Goal: Find specific page/section: Find specific page/section

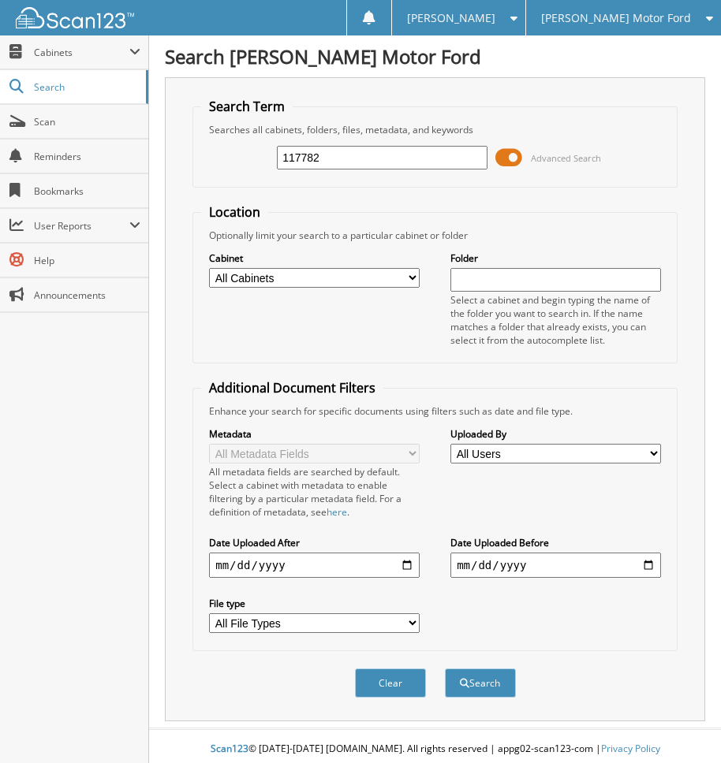
type input "117782"
click at [445, 669] on button "Search" at bounding box center [480, 683] width 71 height 29
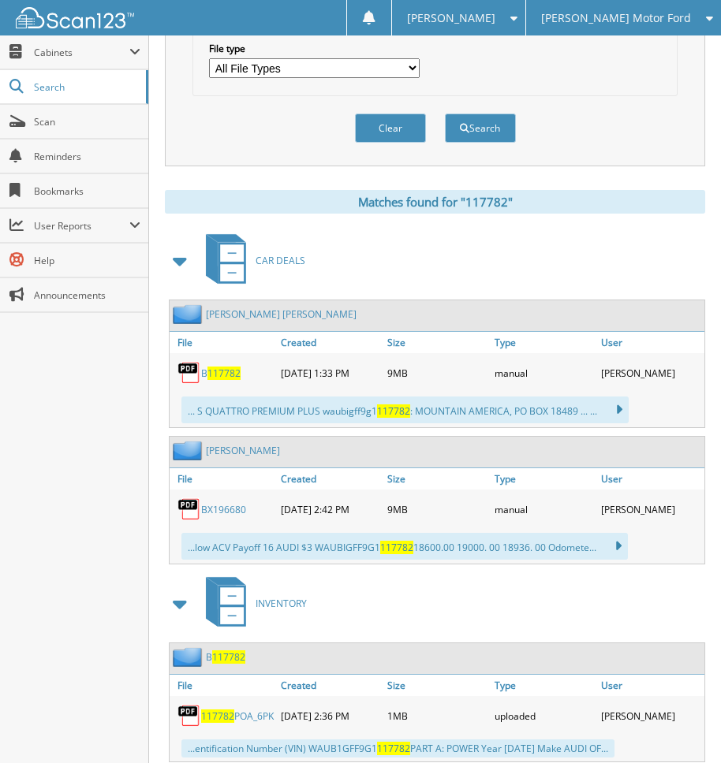
scroll to position [606, 0]
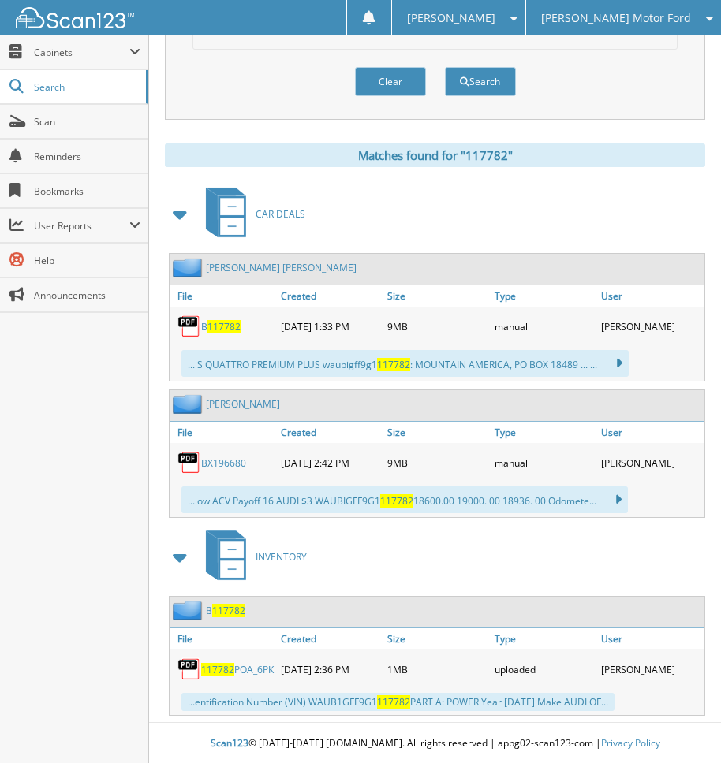
click at [203, 321] on link "B 117782" at bounding box center [220, 326] width 39 height 13
click at [625, 213] on div "CAR DEALS" at bounding box center [435, 214] width 540 height 62
click at [78, 542] on div "Close Cabinets This Company All Companies Email Addresses" at bounding box center [74, 399] width 149 height 728
click at [86, 133] on link "Scan" at bounding box center [74, 122] width 148 height 34
